Goal: Check status: Check status

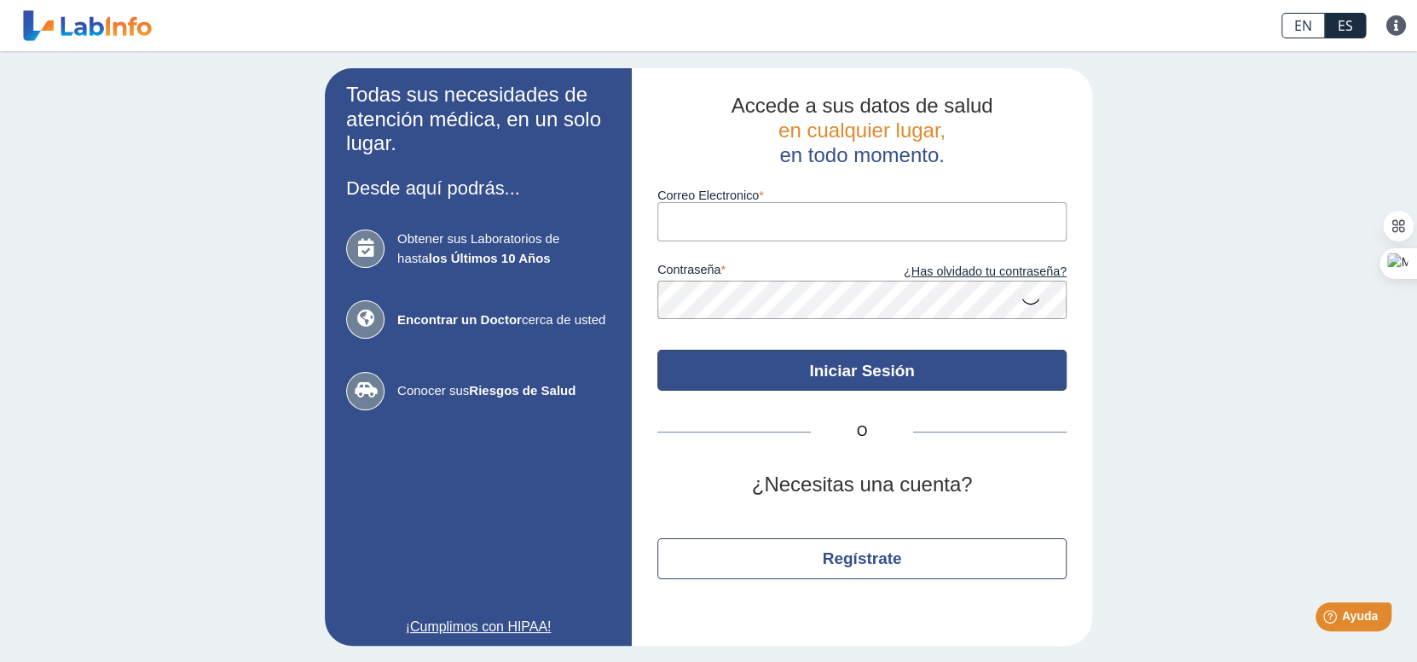
type input "[EMAIL_ADDRESS][DOMAIN_NAME]"
click at [859, 377] on button "Iniciar Sesión" at bounding box center [861, 370] width 409 height 41
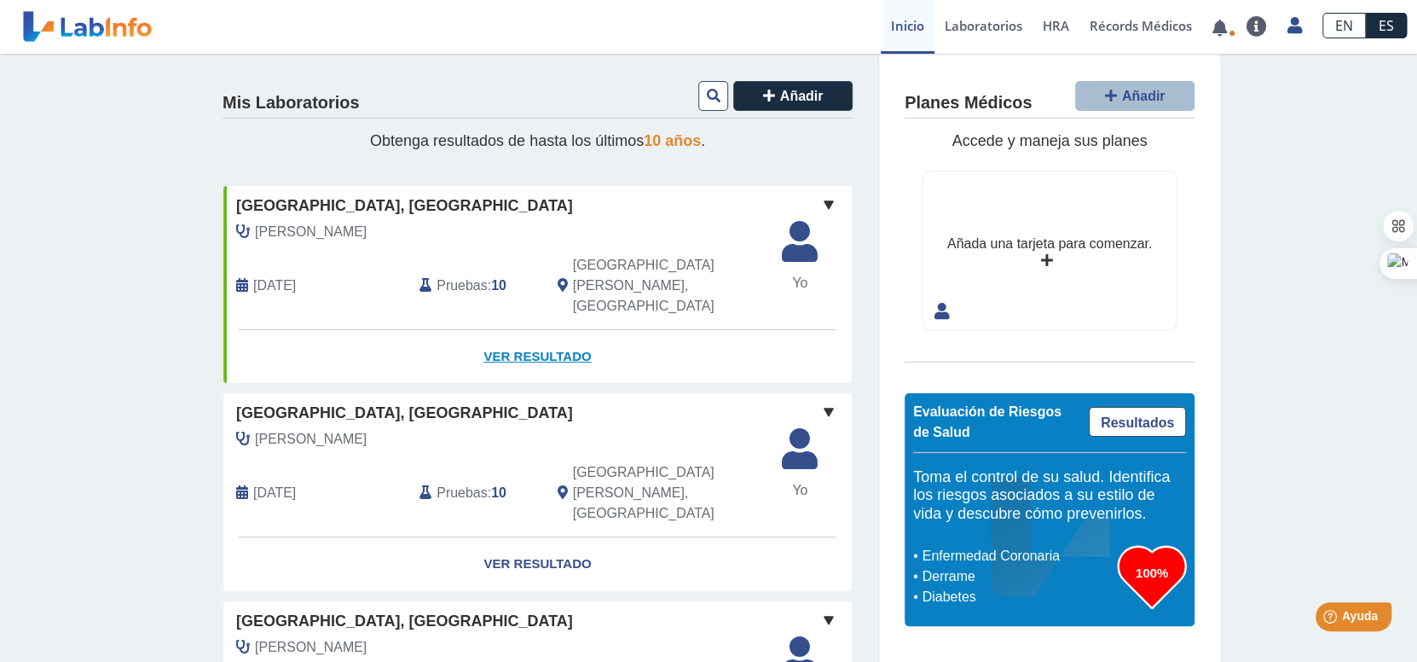
click at [545, 330] on link "Ver Resultado" at bounding box center [537, 357] width 628 height 54
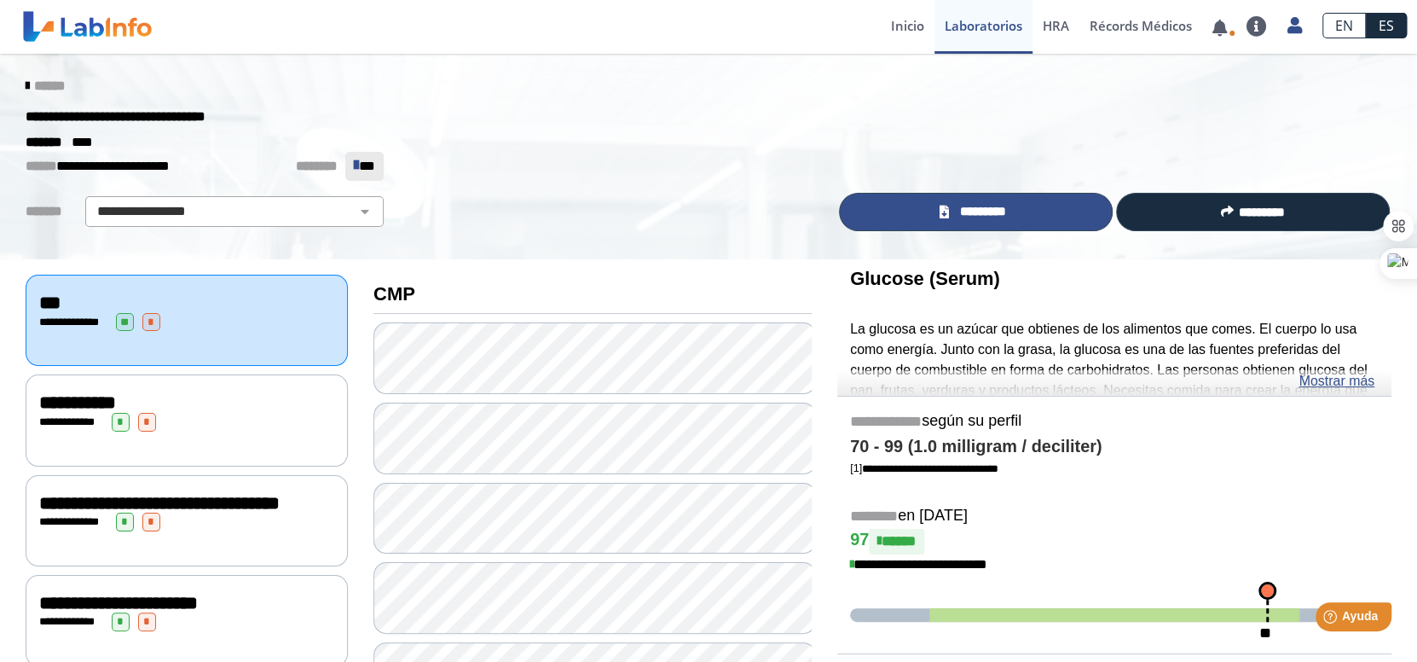
click at [968, 208] on span "*********" at bounding box center [983, 212] width 59 height 20
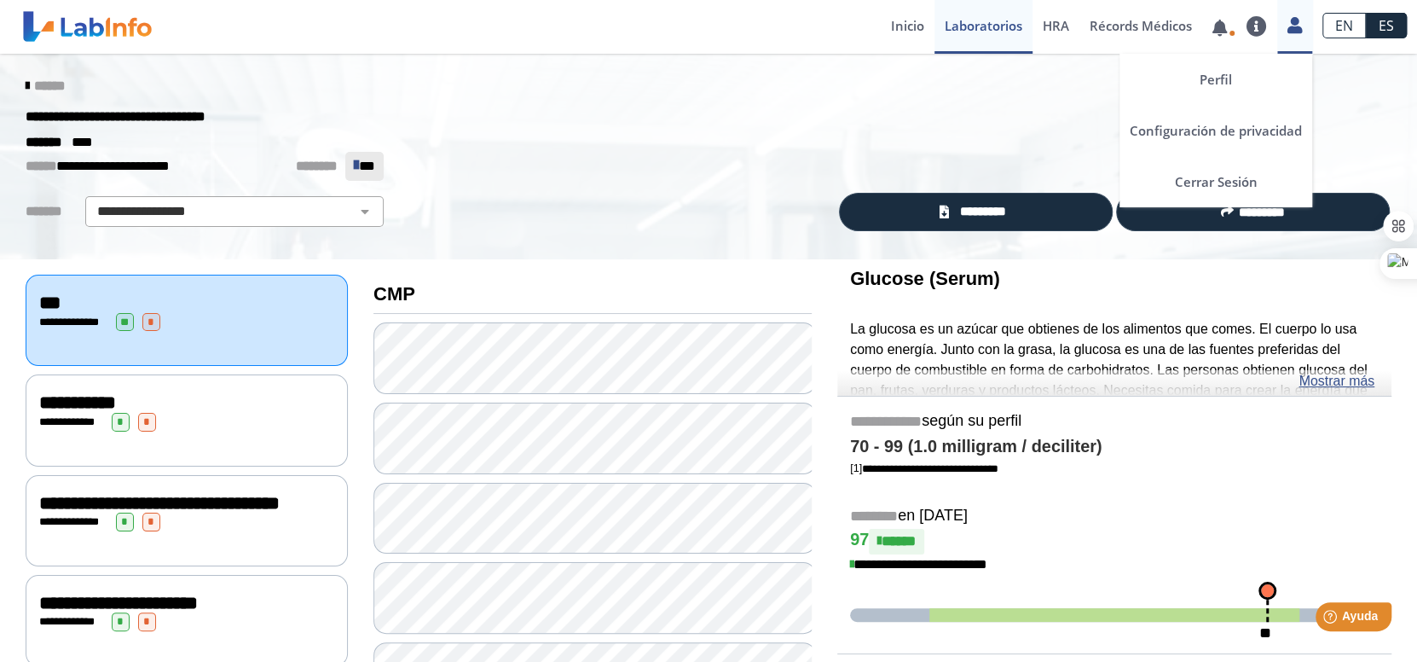
click at [1294, 21] on icon at bounding box center [1294, 25] width 14 height 13
drag, startPoint x: 1255, startPoint y: 186, endPoint x: 1233, endPoint y: 141, distance: 50.3
click at [1254, 186] on link "Cerrar Sesión" at bounding box center [1215, 181] width 193 height 51
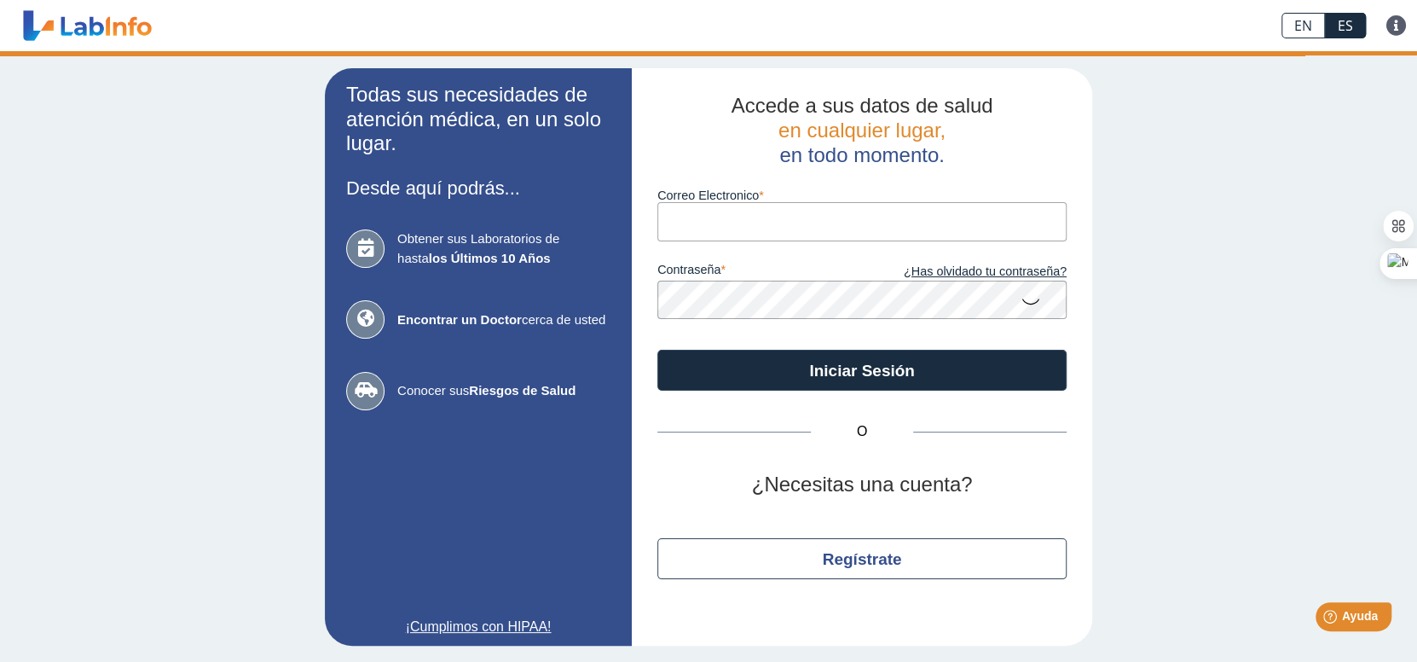
type input "[EMAIL_ADDRESS][DOMAIN_NAME]"
